Goal: Transaction & Acquisition: Purchase product/service

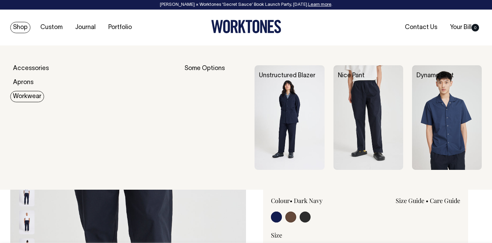
click at [31, 97] on link "Workwear" at bounding box center [27, 96] width 34 height 11
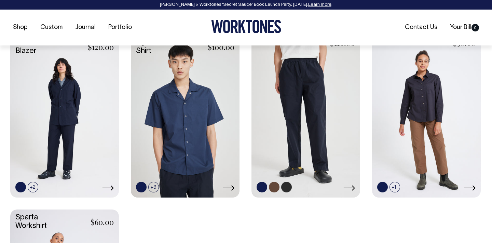
scroll to position [306, 0]
click at [312, 98] on link at bounding box center [305, 115] width 109 height 162
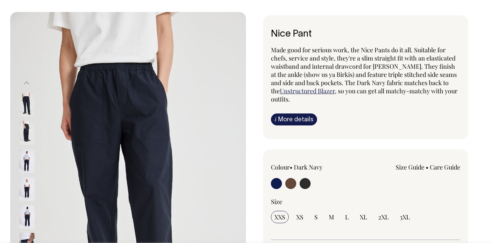
scroll to position [34, 0]
click at [308, 182] on input "radio" at bounding box center [305, 183] width 11 height 11
radio input "true"
select select "Charcoal"
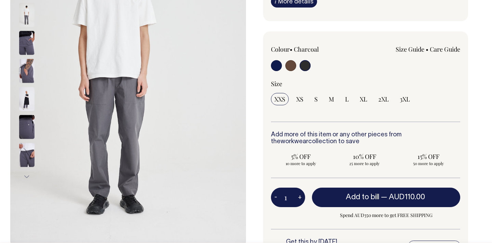
scroll to position [152, 0]
click at [290, 67] on input "radio" at bounding box center [290, 65] width 11 height 11
radio input "true"
radio input "false"
radio input "true"
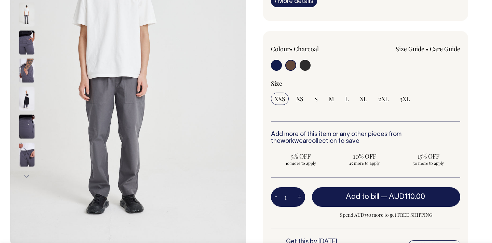
select select "Chocolate"
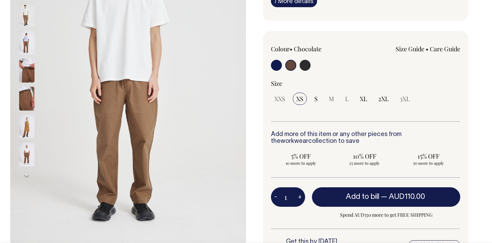
click at [275, 67] on input "radio" at bounding box center [276, 65] width 11 height 11
radio input "true"
select select "Dark Navy"
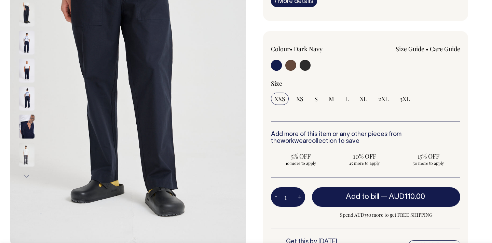
click at [309, 65] on input "radio" at bounding box center [305, 65] width 11 height 11
radio input "true"
select select "Charcoal"
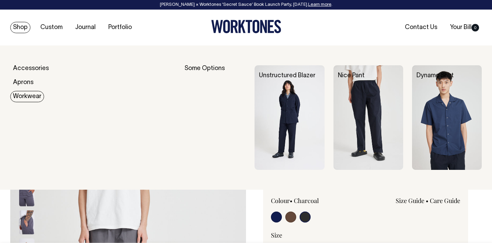
click at [32, 99] on link "Workwear" at bounding box center [27, 96] width 34 height 11
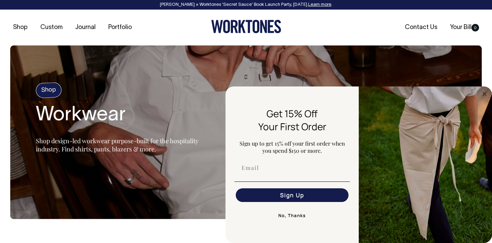
click at [290, 217] on button "No, Thanks" at bounding box center [291, 216] width 115 height 14
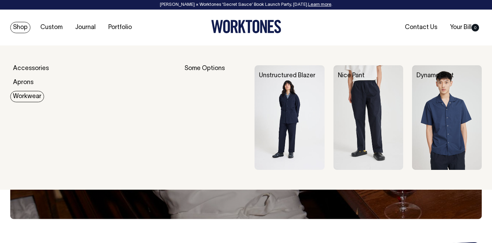
click at [17, 96] on link "Workwear" at bounding box center [27, 96] width 34 height 11
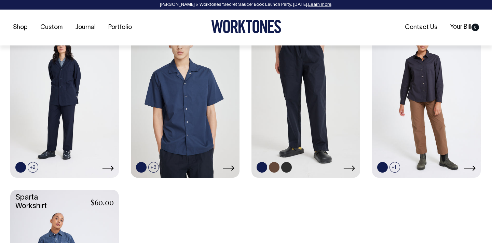
scroll to position [325, 0]
click at [289, 109] on link at bounding box center [305, 96] width 109 height 162
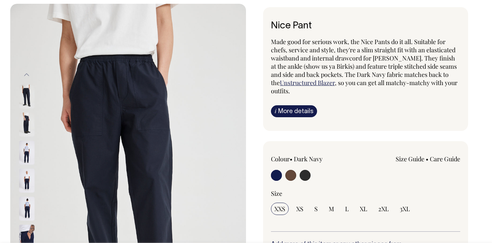
click at [290, 112] on link "i More details" at bounding box center [294, 111] width 46 height 12
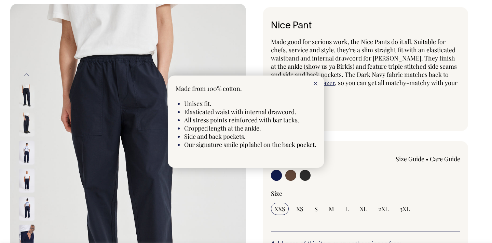
scroll to position [42, 0]
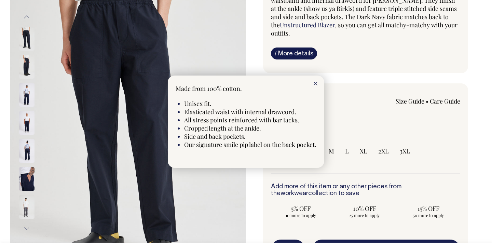
click at [316, 82] on icon at bounding box center [316, 83] width 4 height 3
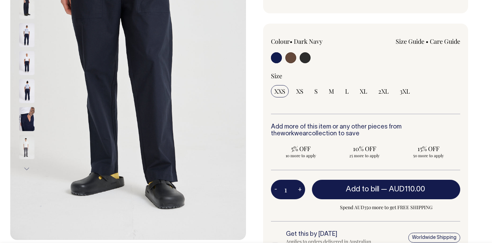
scroll to position [160, 0]
click at [381, 91] on span "2XL" at bounding box center [383, 91] width 11 height 8
click at [381, 91] on input "2XL" at bounding box center [383, 91] width 17 height 12
radio input "true"
select select "2XL"
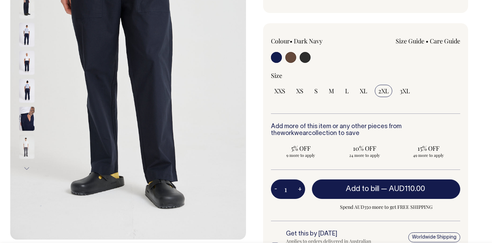
click at [409, 39] on link "Size Guide" at bounding box center [410, 41] width 29 height 8
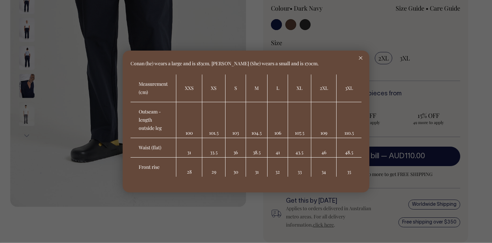
scroll to position [192, 0]
click at [359, 56] on div at bounding box center [360, 58] width 17 height 15
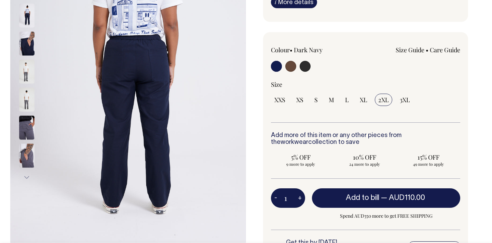
scroll to position [151, 0]
